Goal: Check status: Check status

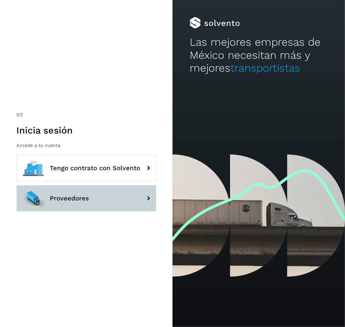
click at [110, 208] on button "Proveedores" at bounding box center [87, 198] width 140 height 26
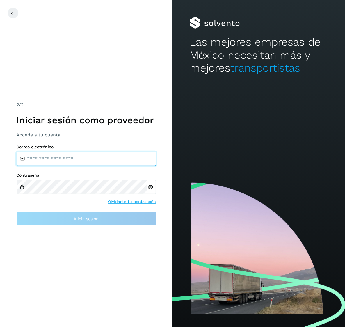
type input "**********"
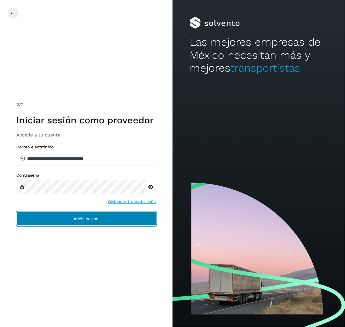
click at [96, 221] on button "Inicia sesión" at bounding box center [87, 219] width 140 height 14
click at [106, 218] on button "Inicia sesión" at bounding box center [87, 219] width 140 height 14
click at [106, 215] on button "Inicia sesión" at bounding box center [87, 219] width 140 height 14
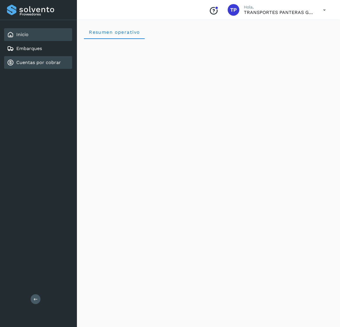
click at [53, 62] on link "Cuentas por cobrar" at bounding box center [38, 63] width 45 height 6
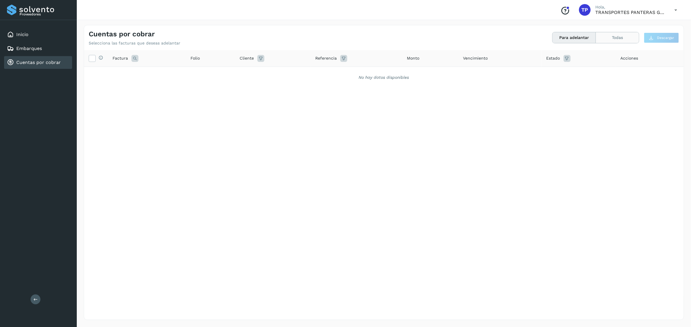
click at [345, 41] on button "Todas" at bounding box center [617, 37] width 43 height 11
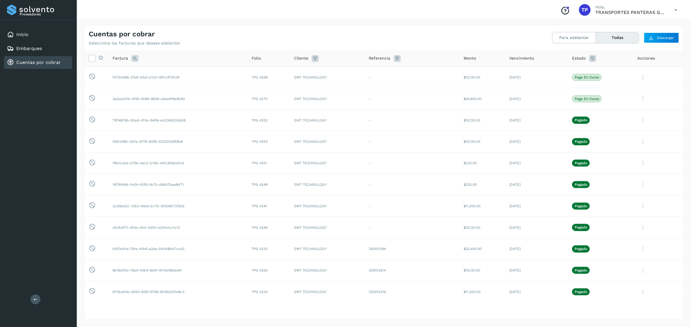
click at [345, 60] on icon at bounding box center [593, 58] width 7 height 7
click at [345, 72] on input "text" at bounding box center [622, 72] width 63 height 9
type input "*****"
click at [345, 17] on div at bounding box center [345, 163] width 691 height 327
click at [345, 59] on span "Vencimiento" at bounding box center [522, 58] width 25 height 6
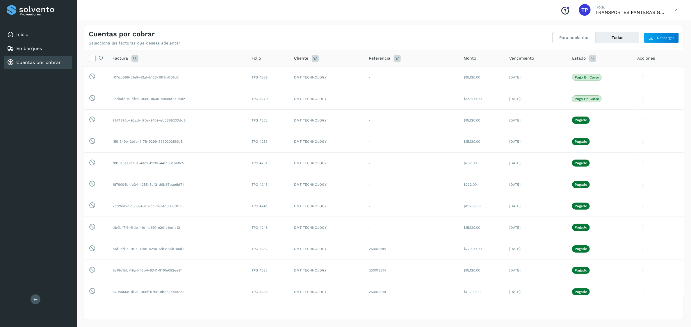
click at [345, 59] on span "Vencimiento" at bounding box center [522, 58] width 25 height 6
click at [91, 62] on label at bounding box center [92, 58] width 7 height 7
click at [345, 61] on div "Estado" at bounding box center [600, 58] width 56 height 7
click at [345, 61] on icon at bounding box center [593, 58] width 7 height 7
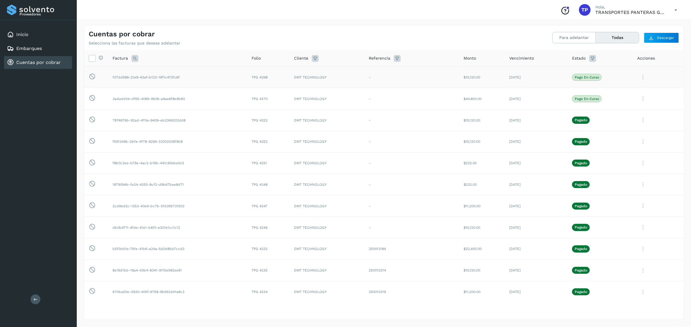
click at [345, 82] on icon at bounding box center [644, 78] width 12 height 12
click at [345, 95] on button "Ver Detalle" at bounding box center [644, 91] width 69 height 11
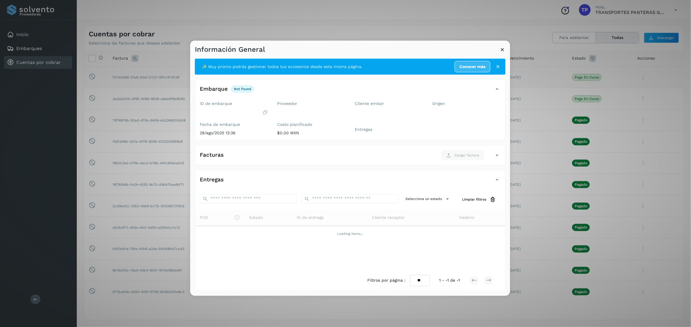
click at [345, 51] on icon at bounding box center [503, 49] width 6 height 6
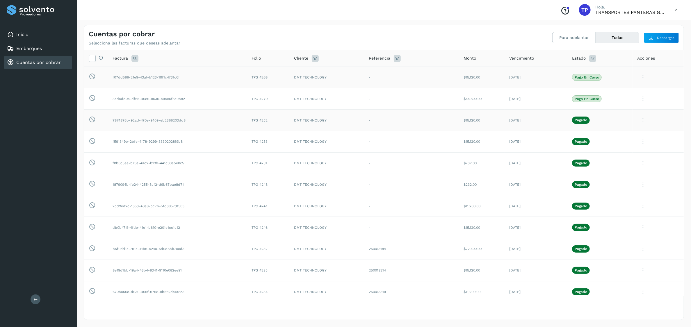
click at [345, 84] on icon at bounding box center [644, 78] width 12 height 12
click at [345, 136] on button "Ver Detalle" at bounding box center [644, 134] width 69 height 11
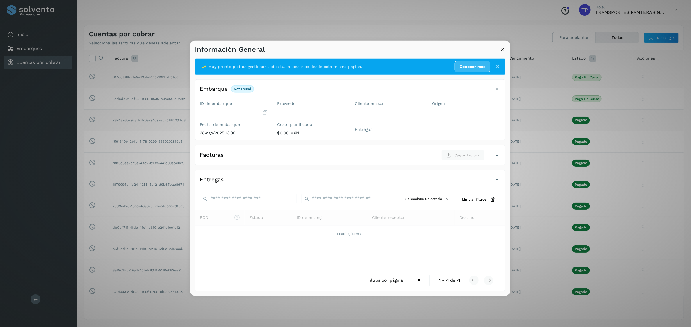
click at [345, 49] on icon at bounding box center [503, 49] width 6 height 6
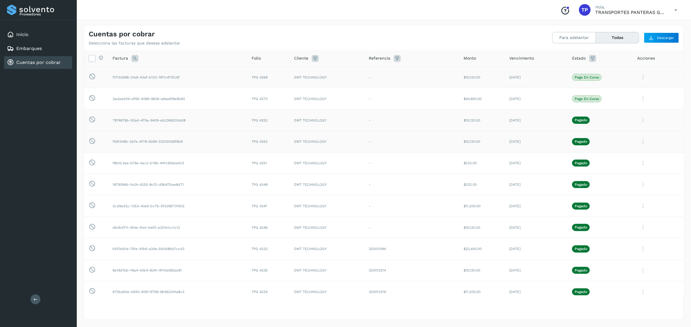
click at [345, 84] on icon at bounding box center [644, 78] width 12 height 12
click at [345, 157] on button "Ver Detalle" at bounding box center [644, 155] width 69 height 11
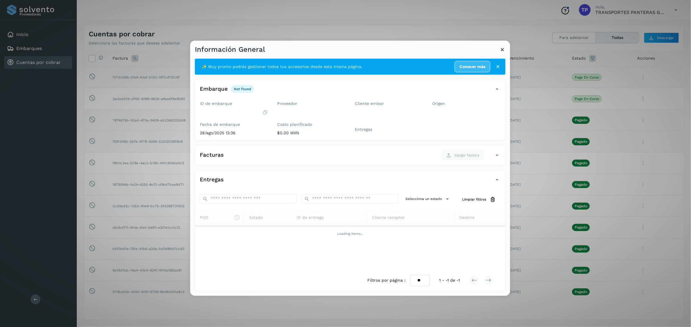
click at [345, 46] on icon at bounding box center [503, 49] width 6 height 6
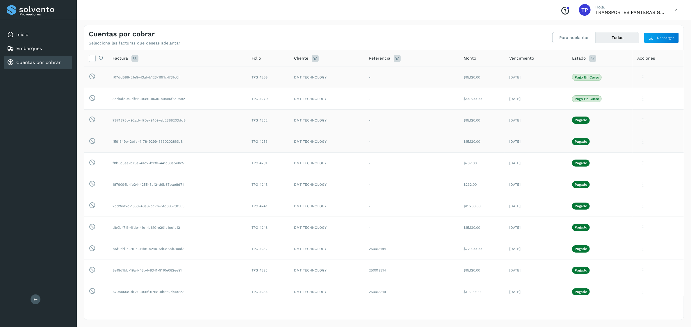
click at [345, 84] on icon at bounding box center [644, 78] width 12 height 12
click at [345, 155] on button "Ver Detalle" at bounding box center [644, 155] width 69 height 11
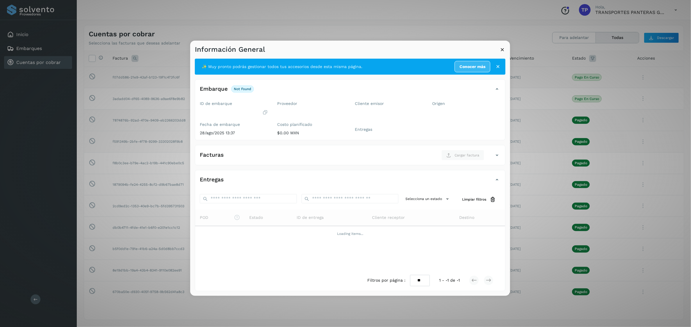
click at [345, 49] on icon at bounding box center [503, 49] width 6 height 6
